Goal: Task Accomplishment & Management: Manage account settings

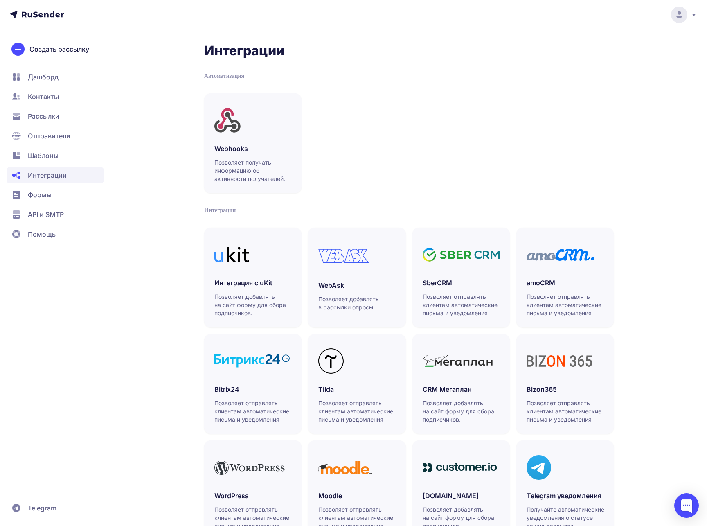
scroll to position [37, 0]
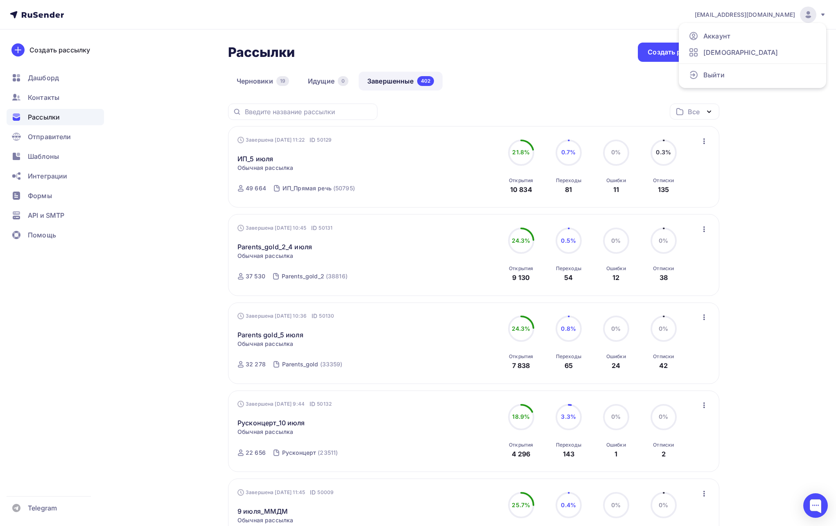
click at [718, 70] on span "Выйти" at bounding box center [713, 75] width 21 height 10
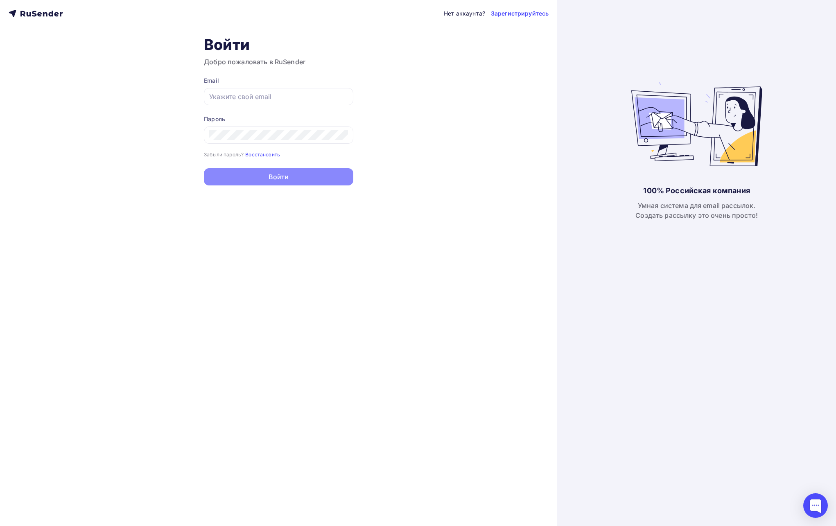
type input "a.shevtsov+rusender@ucoz-team.net"
click at [328, 102] on div "a.shevtsov+rusender@ucoz-team.net" at bounding box center [278, 96] width 149 height 17
click at [328, 94] on input "a.shevtsov+rusender@ucoz-team.net" at bounding box center [278, 97] width 139 height 10
type input "a.shevtsov+ukit@ucoz-team.net"
click at [301, 179] on button "Войти" at bounding box center [278, 177] width 149 height 17
